Goal: Find specific page/section: Find specific page/section

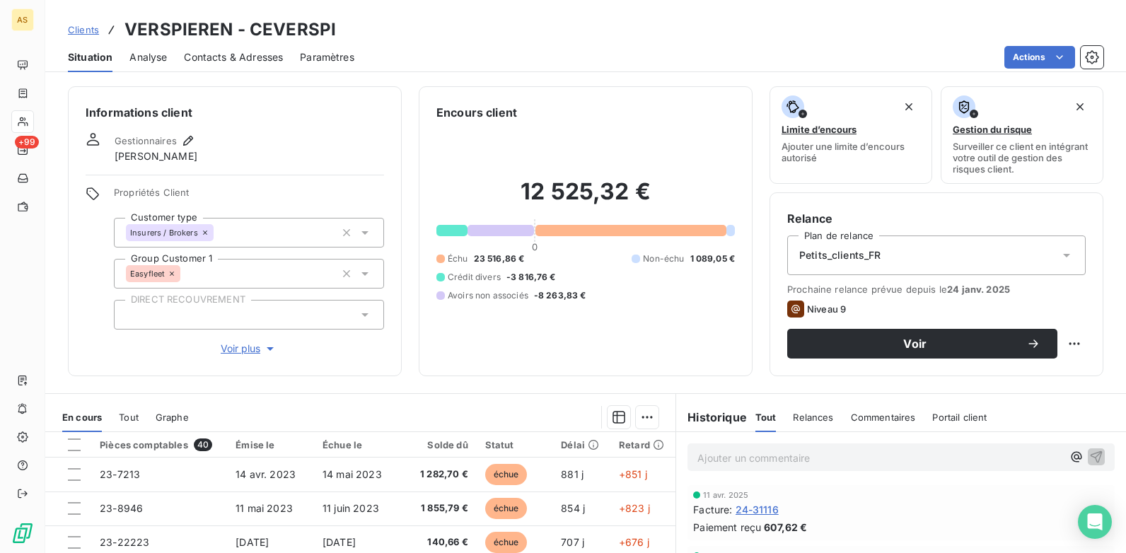
scroll to position [123, 0]
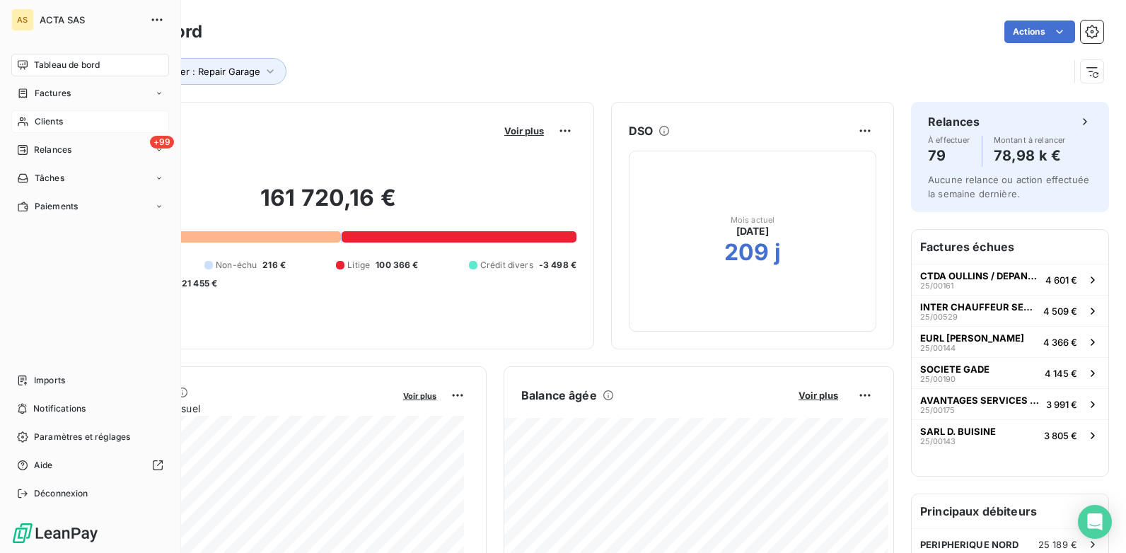
click at [92, 122] on div "Clients" at bounding box center [90, 121] width 158 height 23
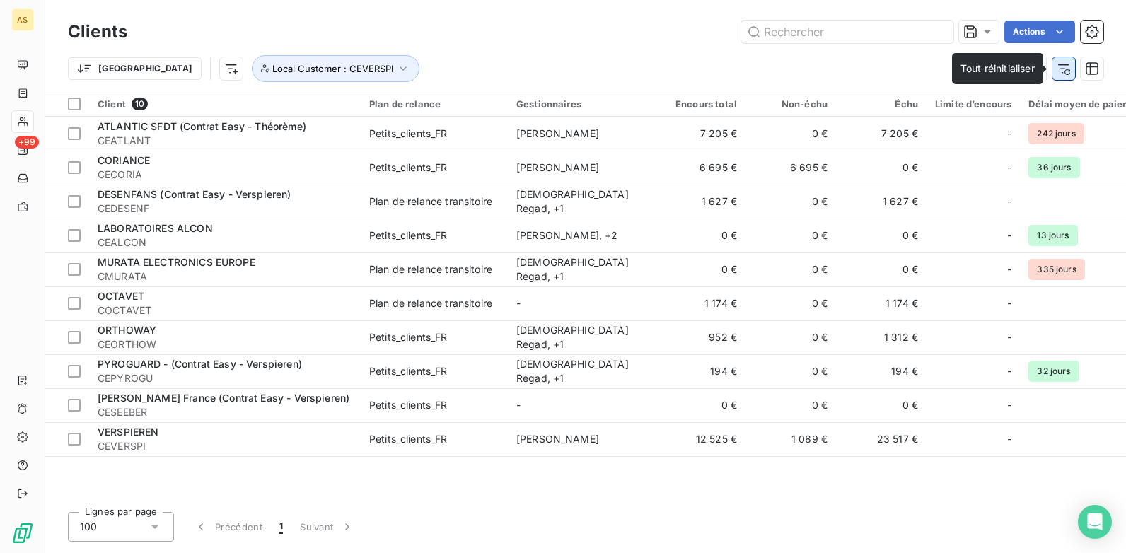
click at [1062, 66] on icon "button" at bounding box center [1064, 69] width 14 height 14
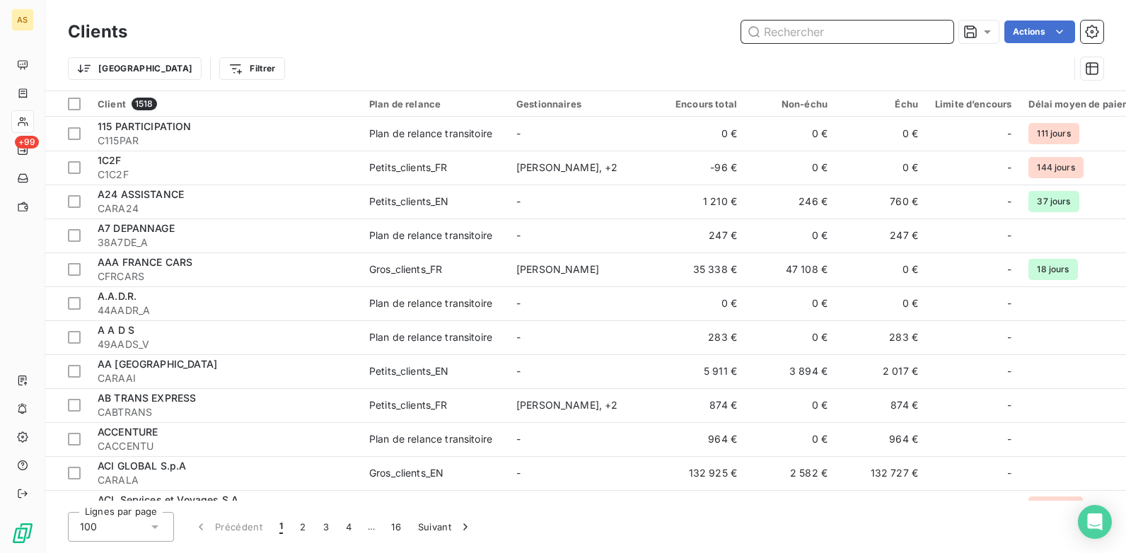
click at [775, 30] on input "text" at bounding box center [847, 32] width 212 height 23
paste input "CEMACADA"
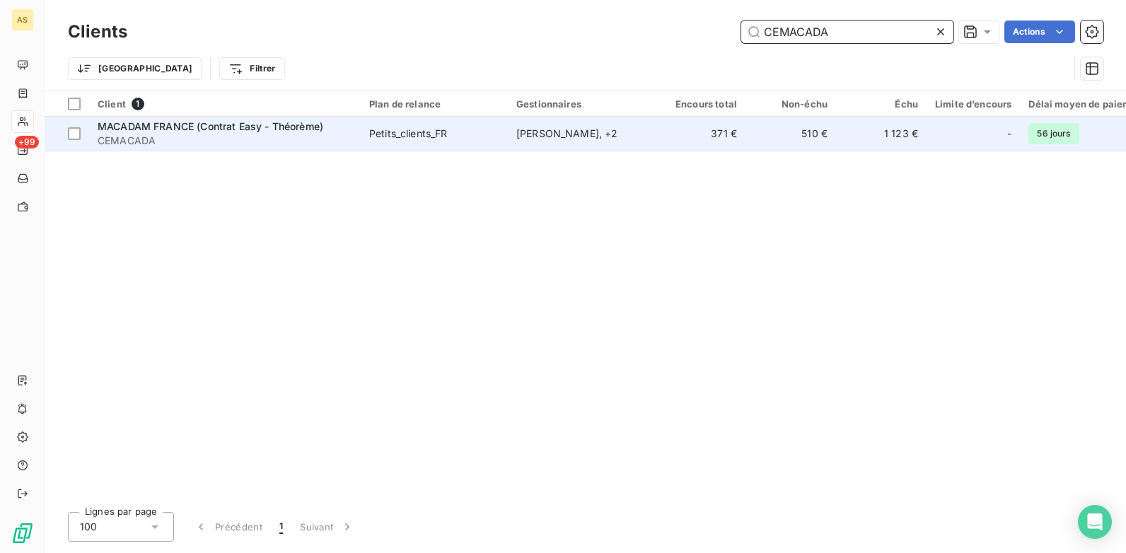
type input "CEMACADA"
click at [720, 136] on td "371 €" at bounding box center [700, 134] width 91 height 34
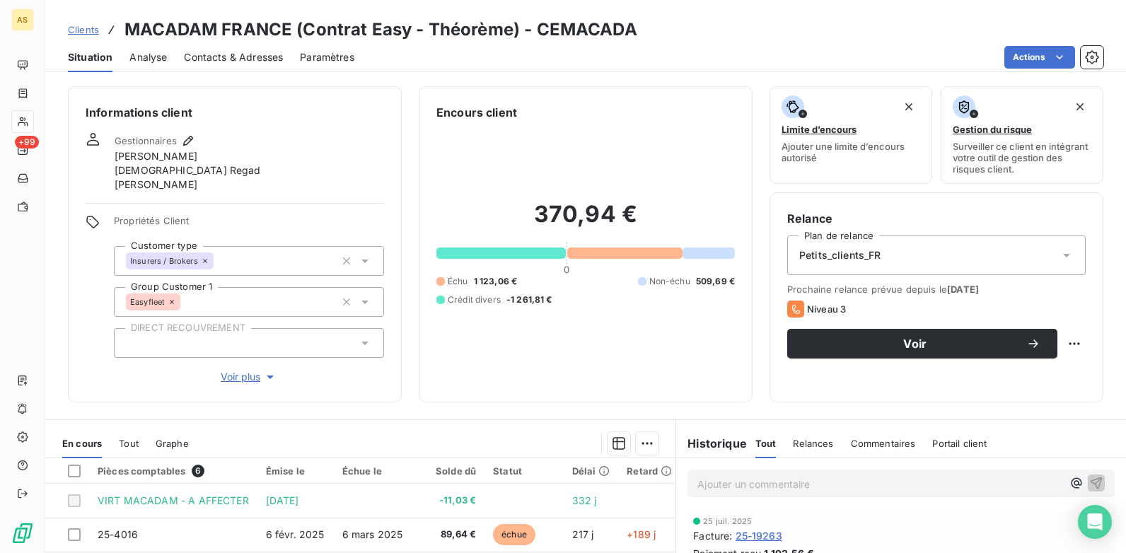
click at [221, 53] on span "Contacts & Adresses" at bounding box center [233, 57] width 99 height 14
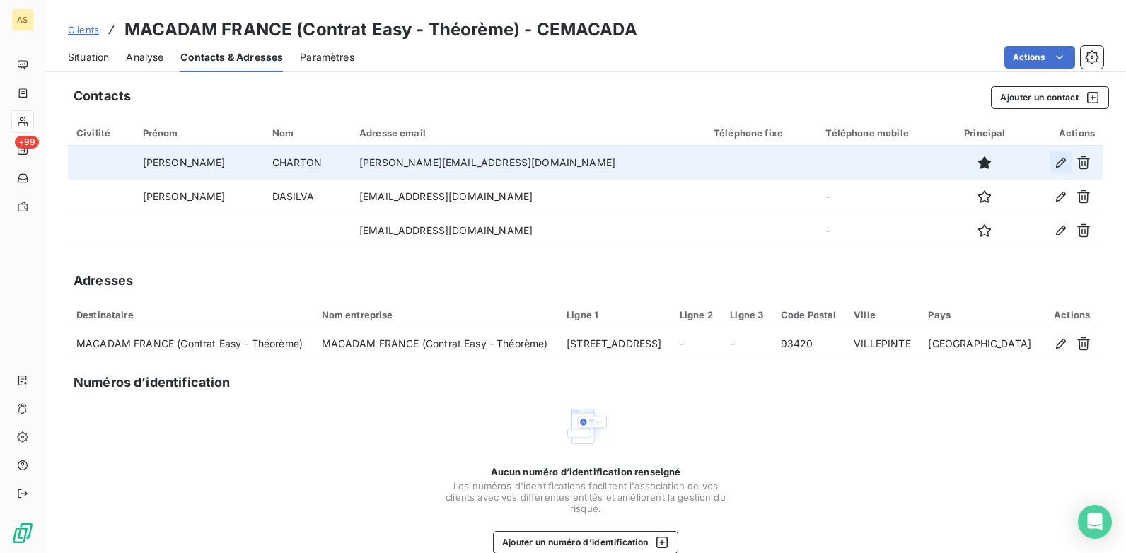
click at [1054, 169] on icon "button" at bounding box center [1061, 163] width 14 height 14
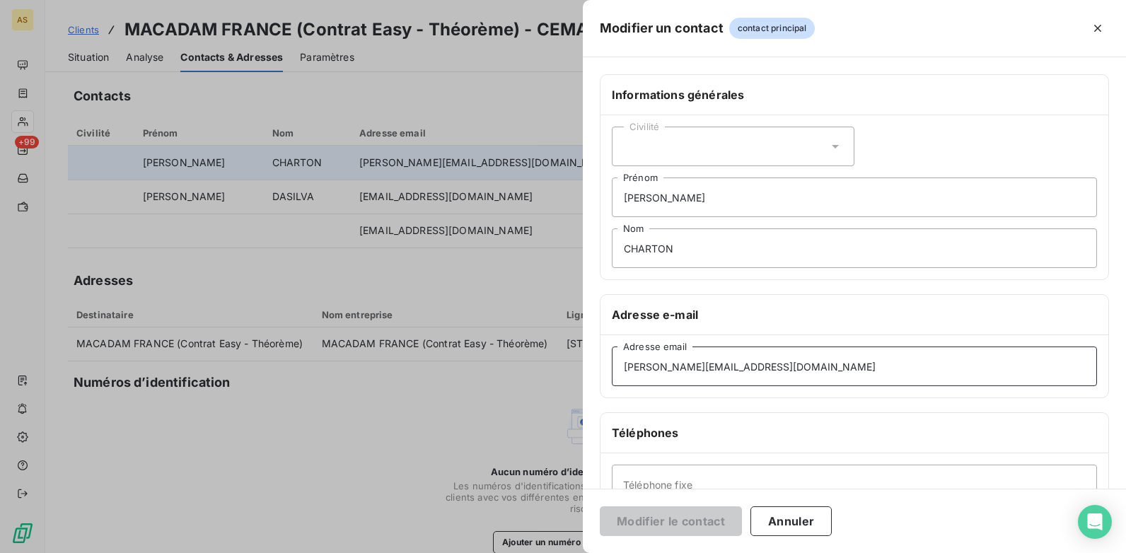
drag, startPoint x: 791, startPoint y: 365, endPoint x: 636, endPoint y: 354, distance: 155.4
click at [594, 362] on div "Informations générales Civilité HELENE Prénom CHARTON Nom Adresse e-mail helene…" at bounding box center [854, 388] width 543 height 628
drag, startPoint x: 449, startPoint y: 251, endPoint x: 492, endPoint y: 251, distance: 43.2
click at [454, 251] on div at bounding box center [563, 276] width 1126 height 553
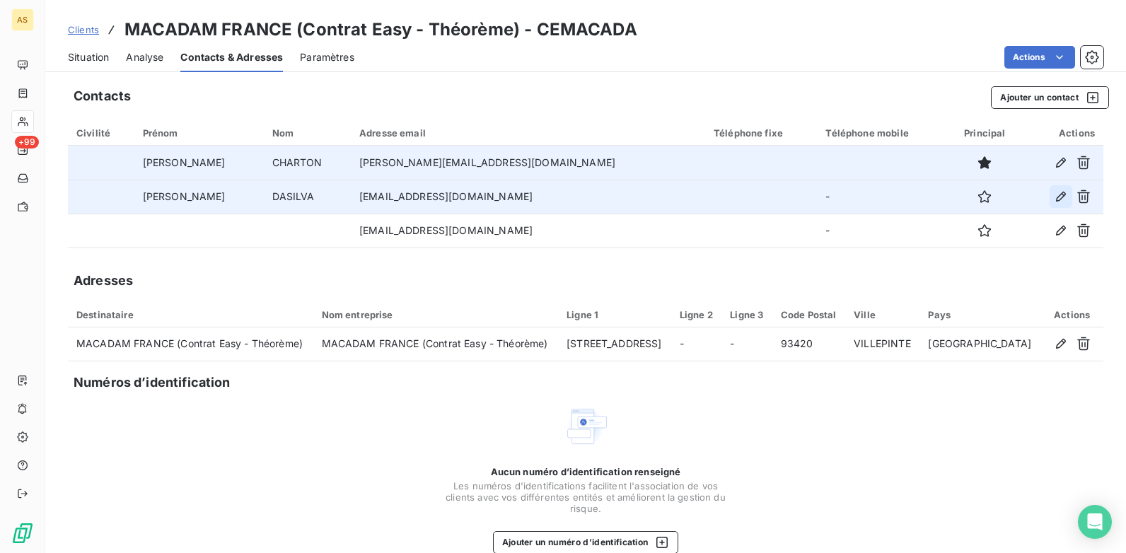
click at [1054, 202] on icon "button" at bounding box center [1061, 197] width 14 height 14
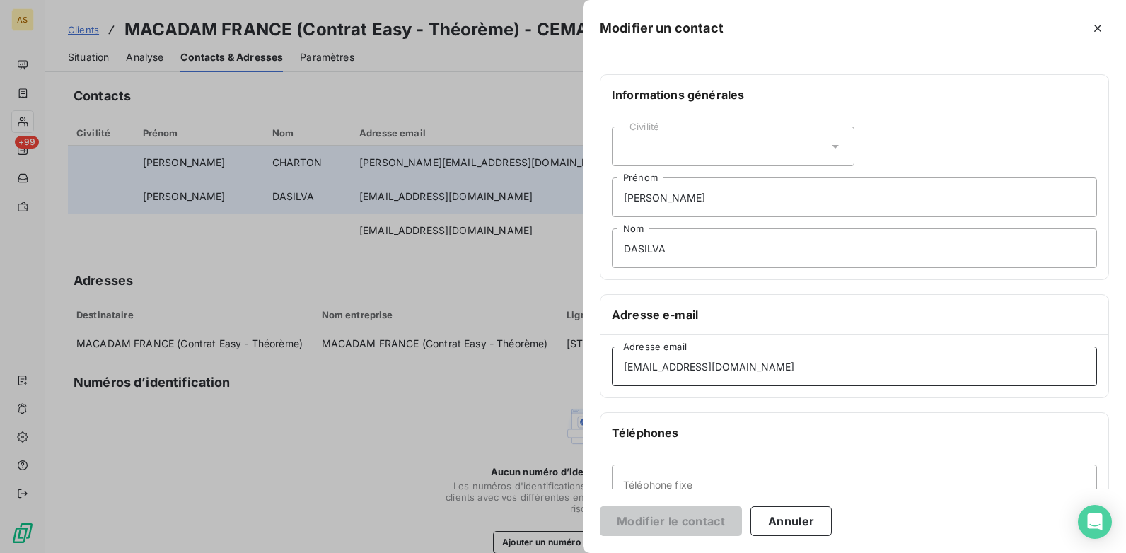
drag, startPoint x: 794, startPoint y: 370, endPoint x: 626, endPoint y: 361, distance: 167.9
click at [625, 362] on input "filipe.dasilvacarvalho@macadam.eu" at bounding box center [854, 367] width 485 height 40
drag, startPoint x: 390, startPoint y: 280, endPoint x: 728, endPoint y: 255, distance: 339.1
click at [415, 276] on div at bounding box center [563, 276] width 1126 height 553
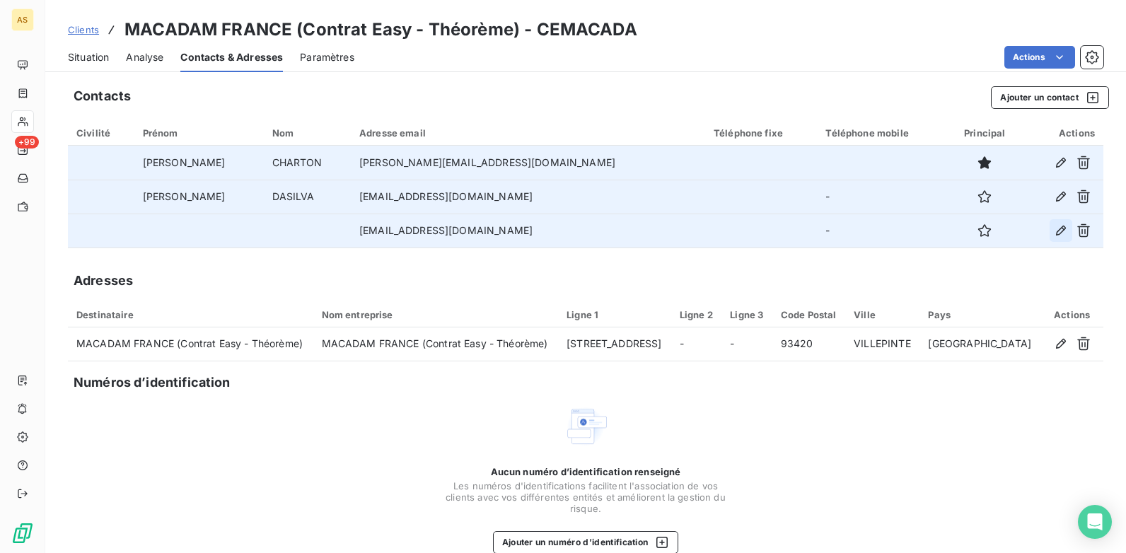
click at [1056, 235] on icon "button" at bounding box center [1061, 231] width 10 height 10
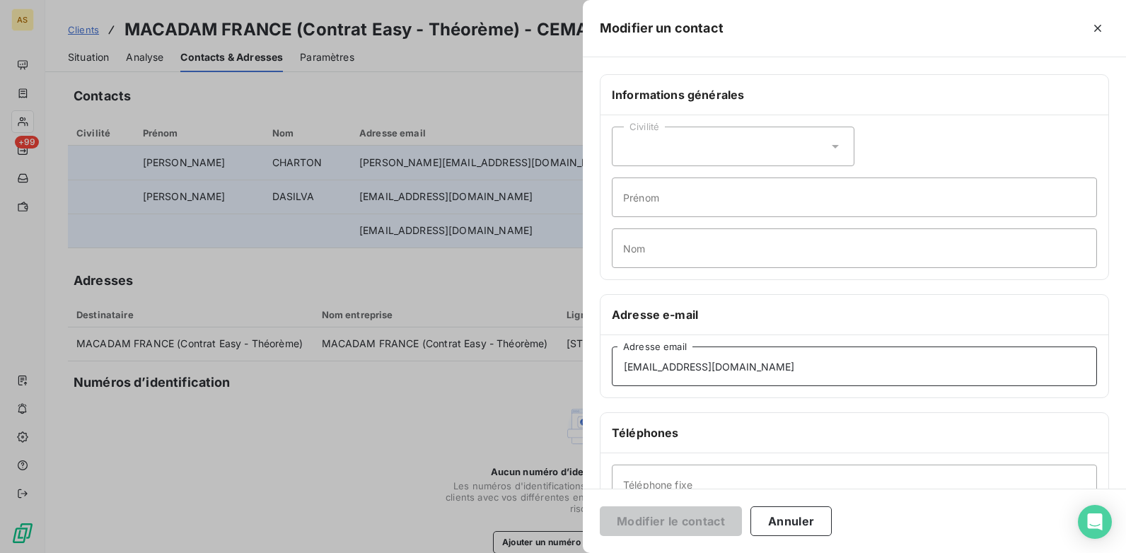
drag, startPoint x: 749, startPoint y: 379, endPoint x: 611, endPoint y: 372, distance: 138.1
click at [611, 372] on div "raynauda@arceurope.fr Adresse email" at bounding box center [855, 366] width 508 height 62
click at [88, 23] on div at bounding box center [563, 276] width 1126 height 553
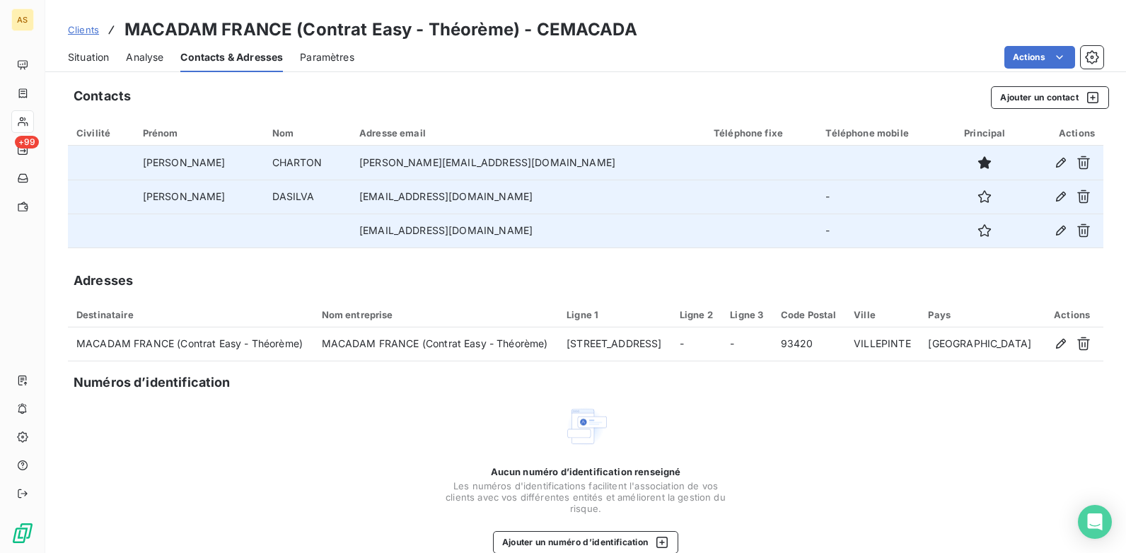
click at [101, 59] on span "Situation" at bounding box center [88, 57] width 41 height 14
